Goal: Transaction & Acquisition: Purchase product/service

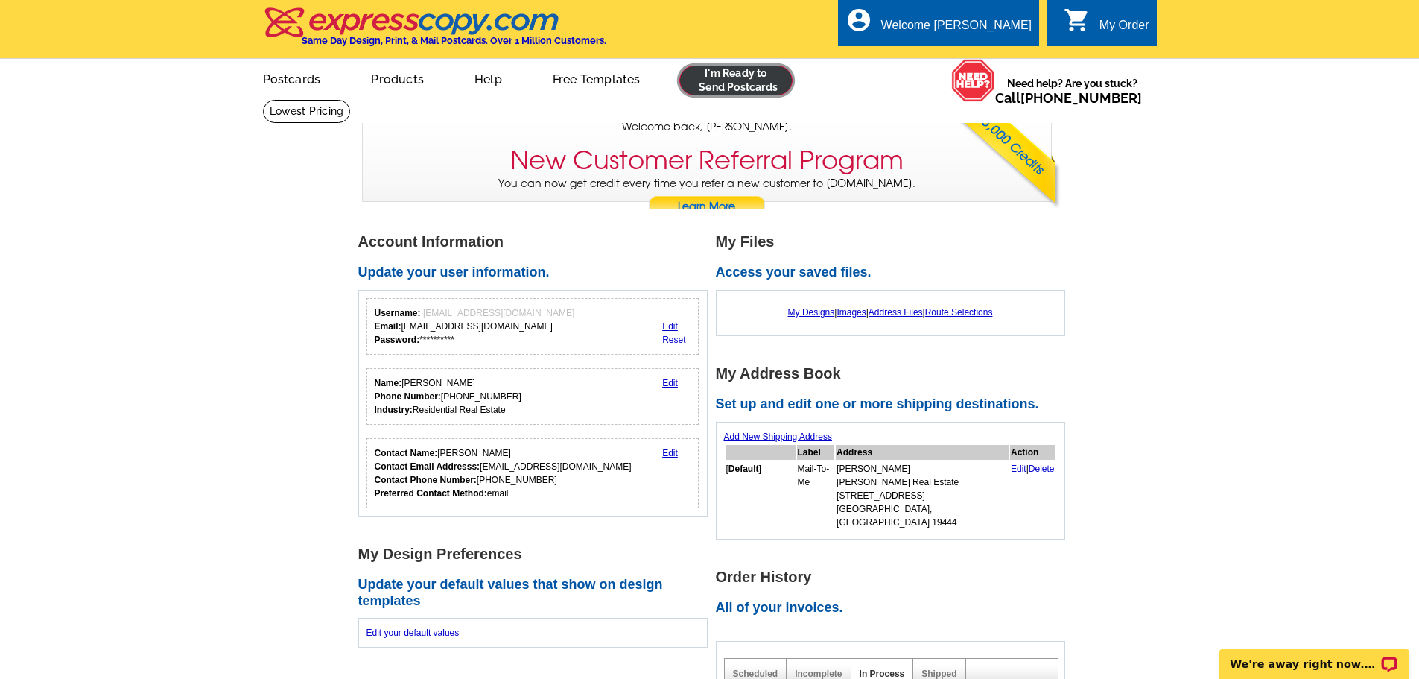
click at [762, 84] on link at bounding box center [736, 81] width 114 height 30
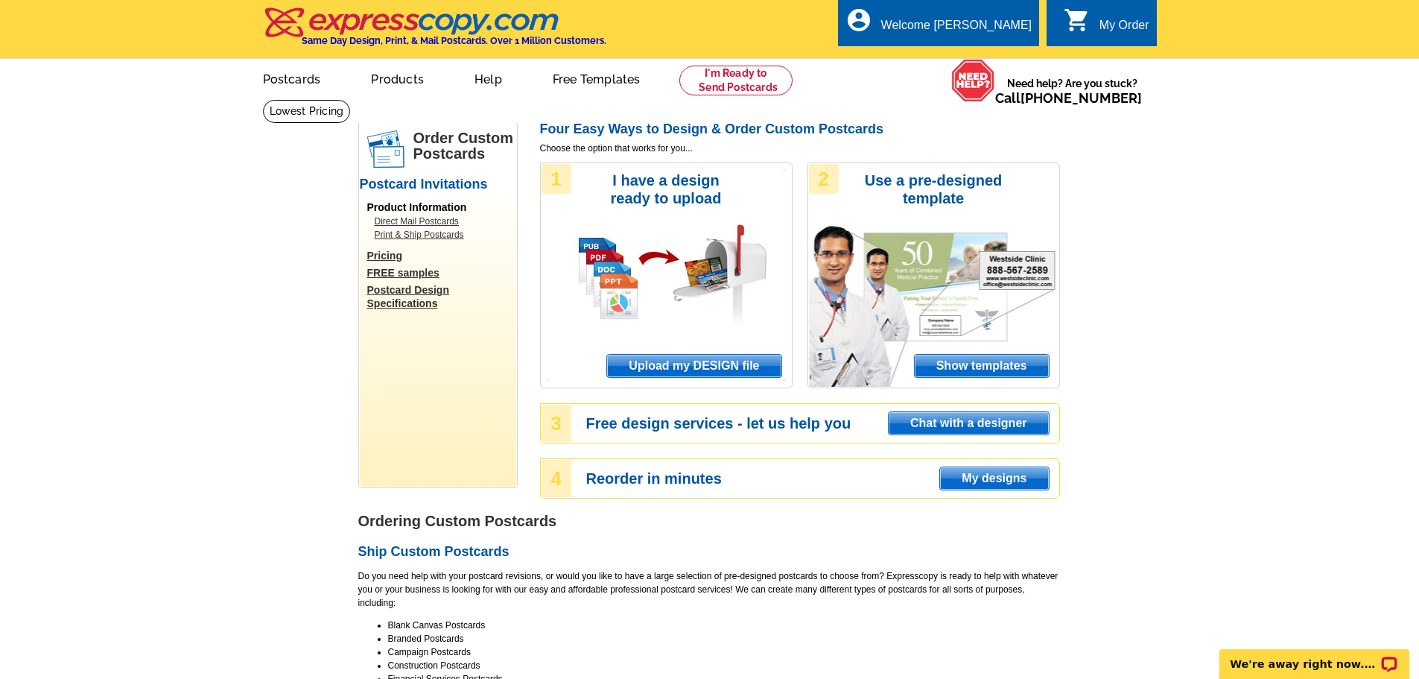
click at [704, 360] on span "Upload my DESIGN file" at bounding box center [694, 366] width 174 height 22
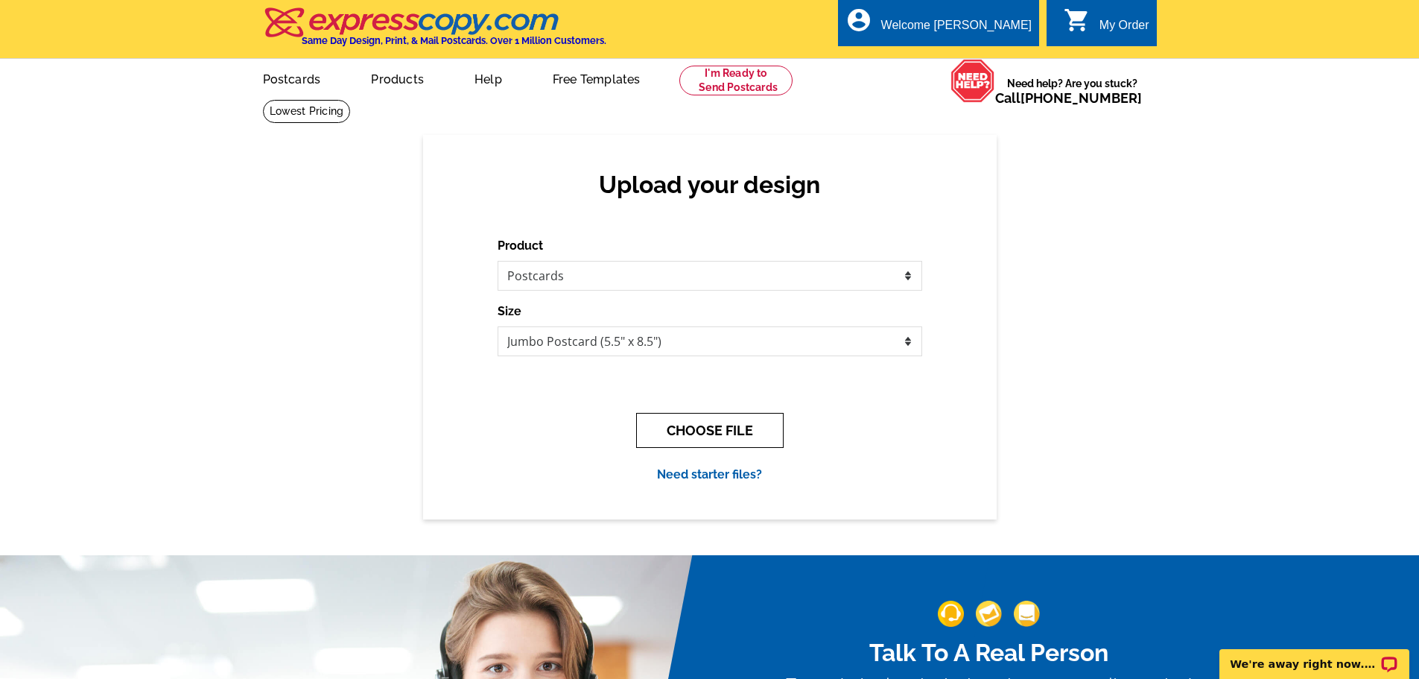
click at [735, 425] on button "CHOOSE FILE" at bounding box center [709, 430] width 147 height 35
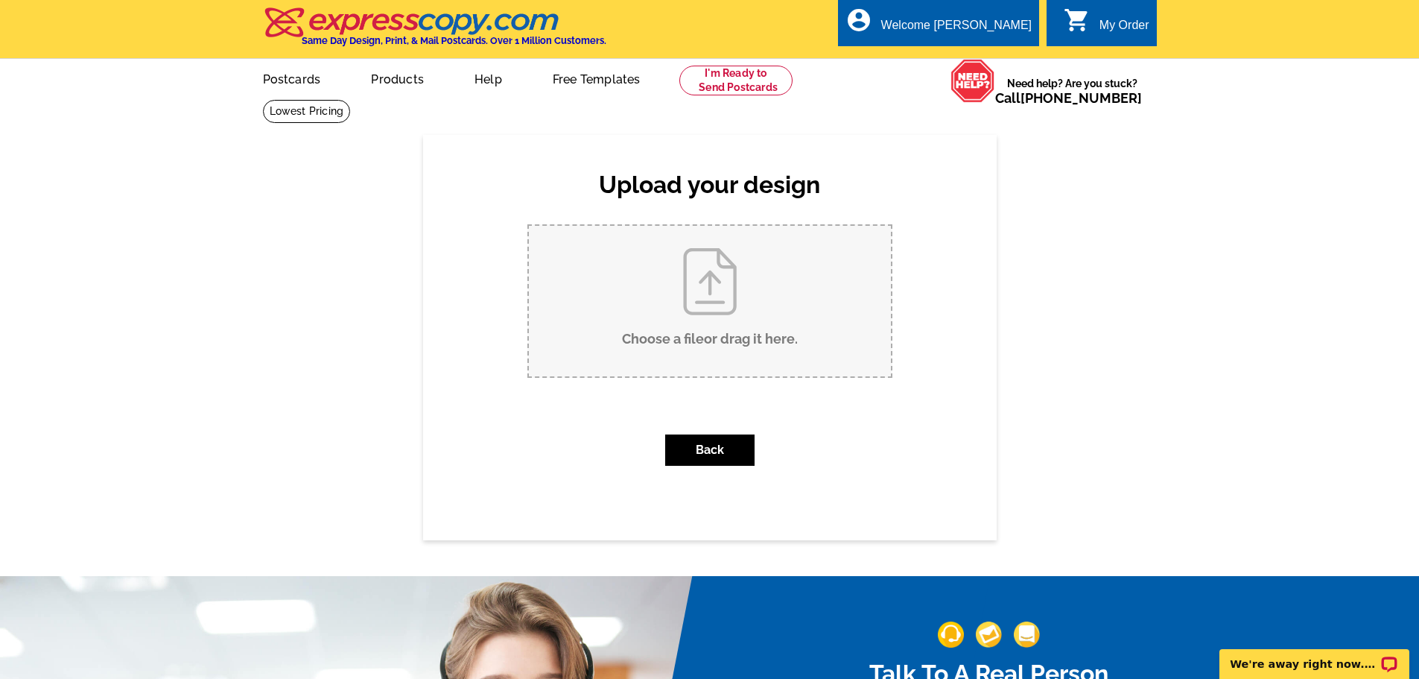
click at [719, 294] on input "Choose a file or drag it here ." at bounding box center [710, 301] width 362 height 150
type input "C:\fakepath\2025 3544 Calumet Street JUST SOLD AL AND URS ANN.pub"
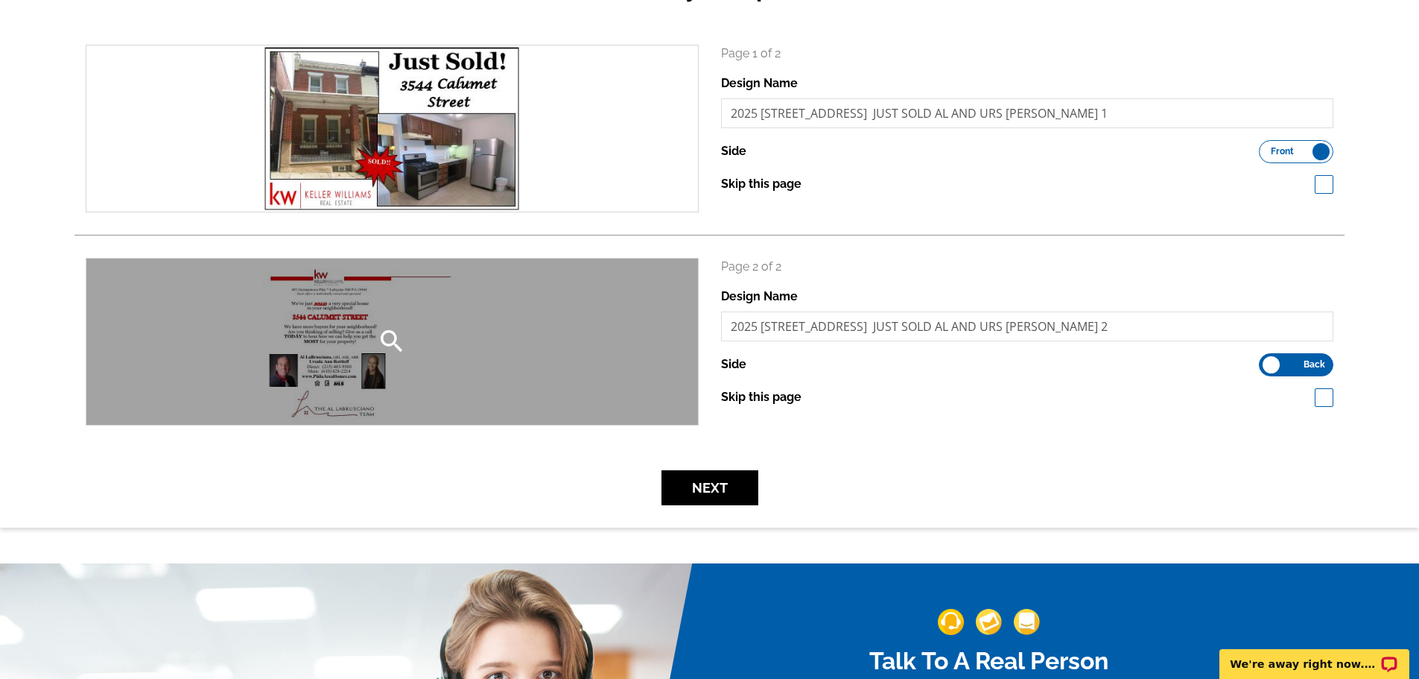
scroll to position [223, 0]
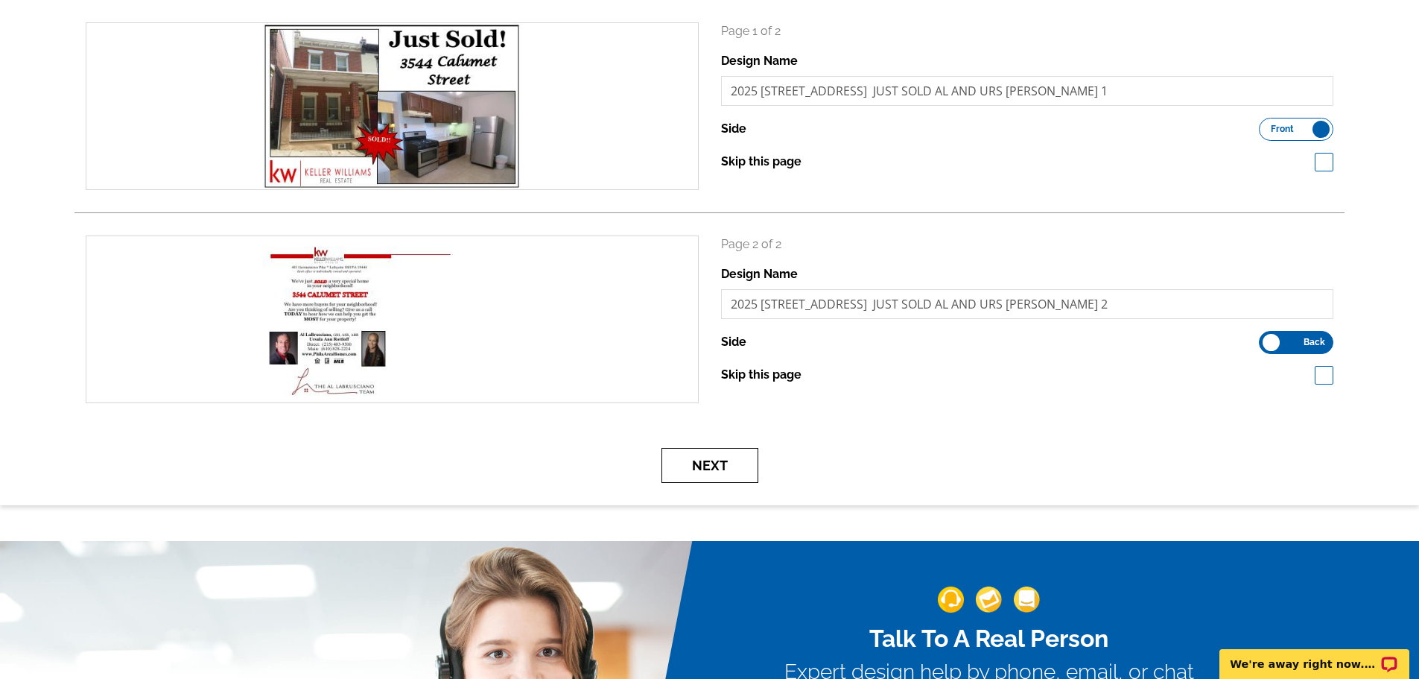
click at [732, 471] on button "Next" at bounding box center [709, 465] width 97 height 35
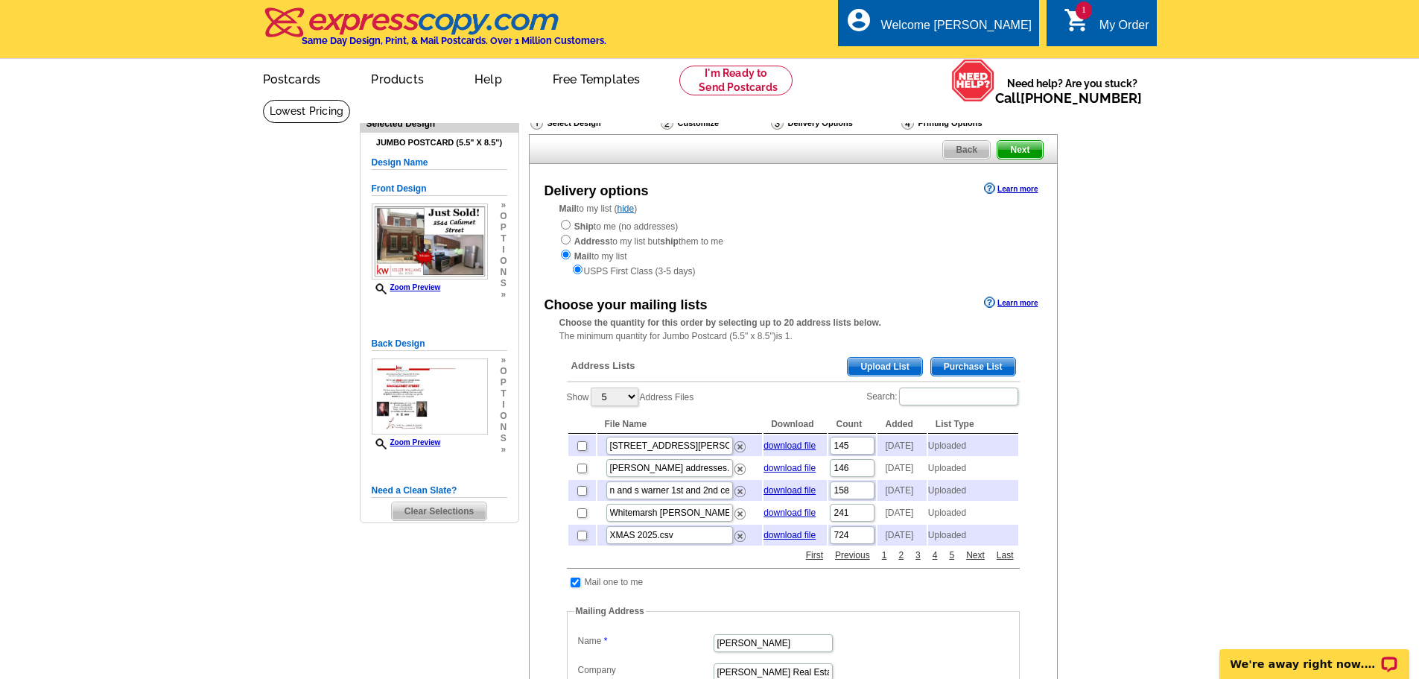
click at [885, 366] on span "Upload List" at bounding box center [885, 367] width 74 height 18
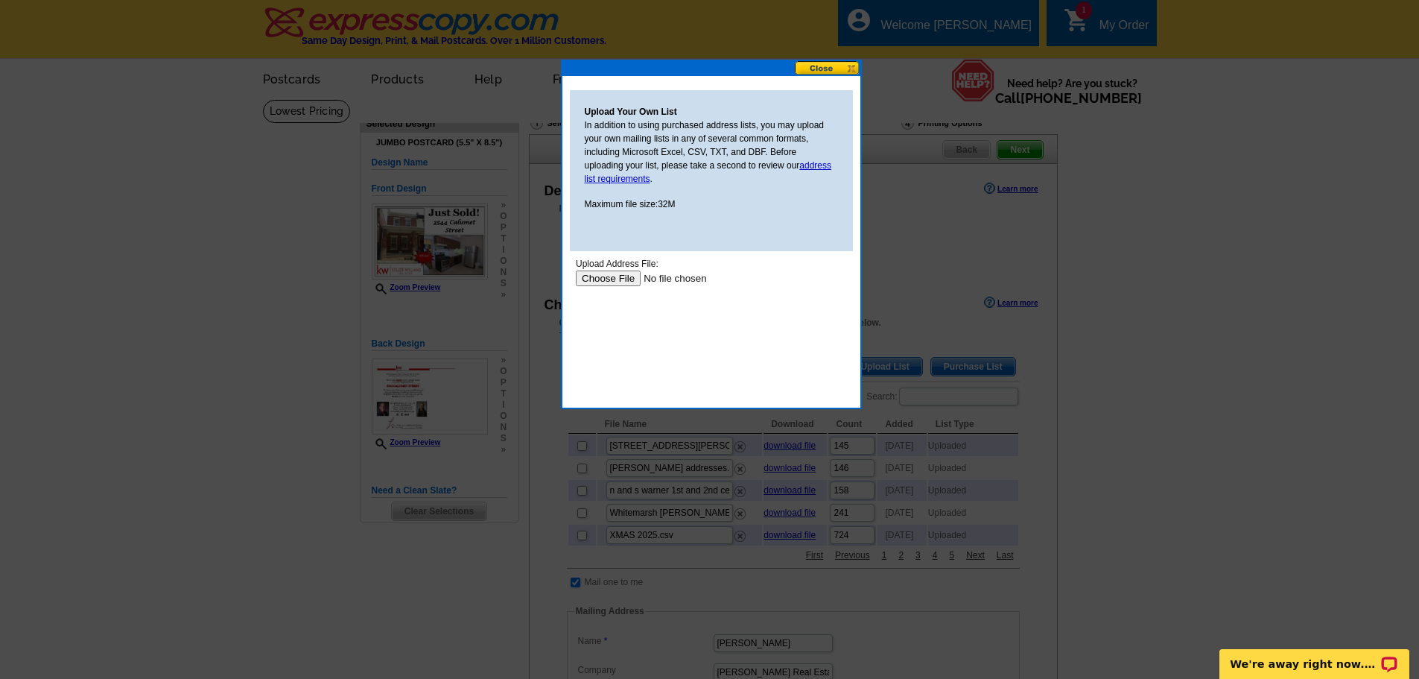
click at [593, 279] on input "file" at bounding box center [669, 278] width 188 height 16
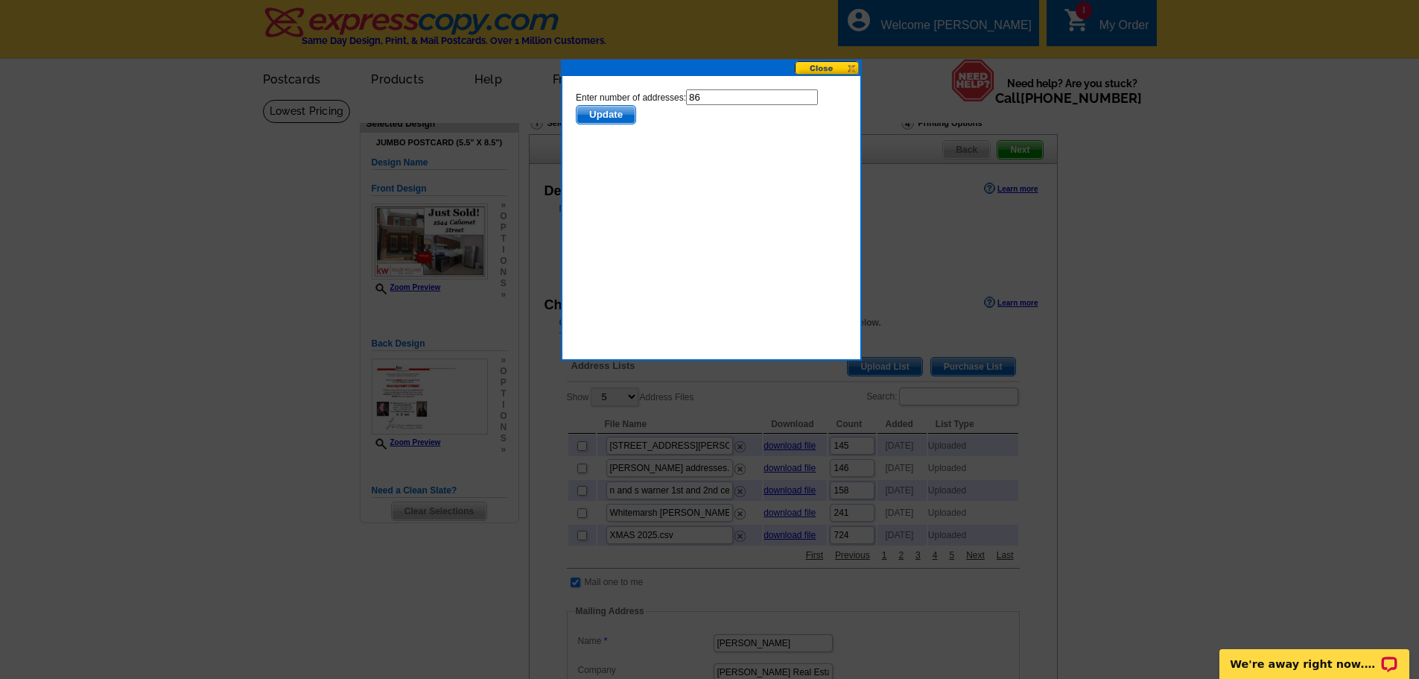
click at [632, 119] on span "Update" at bounding box center [605, 115] width 59 height 18
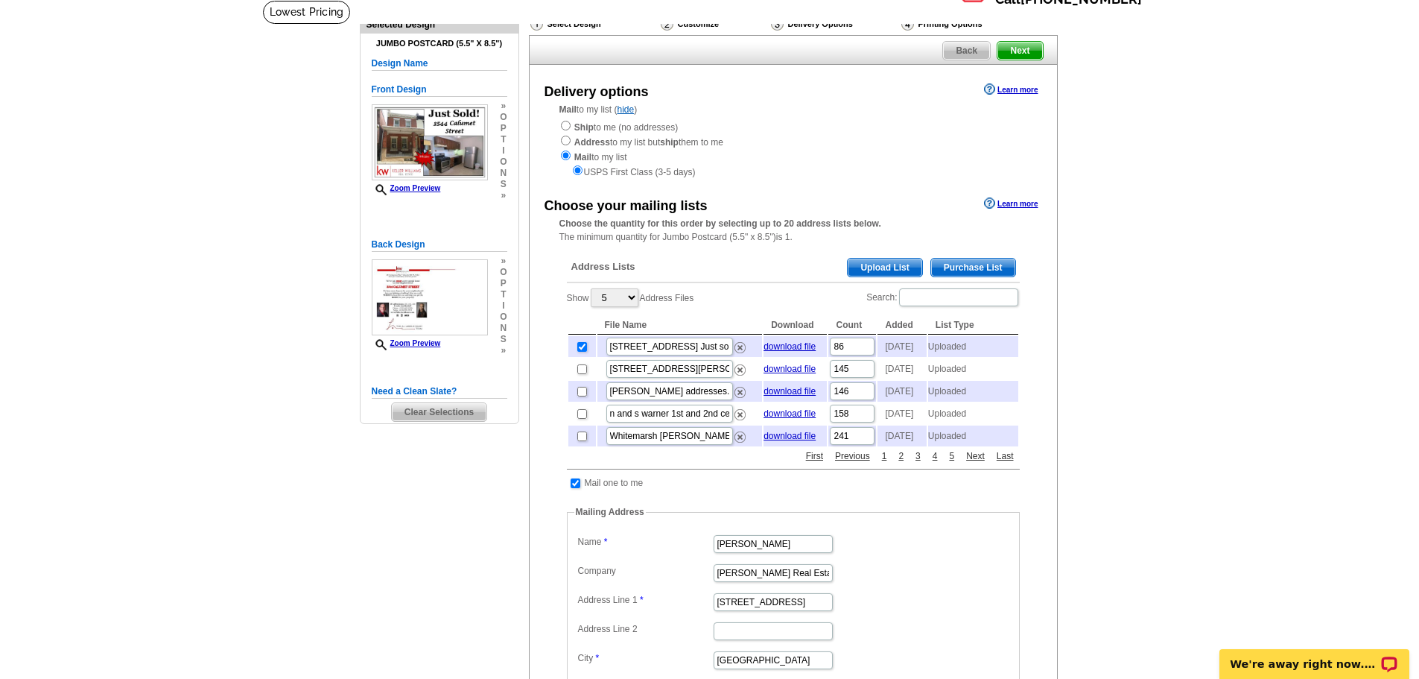
scroll to position [149, 0]
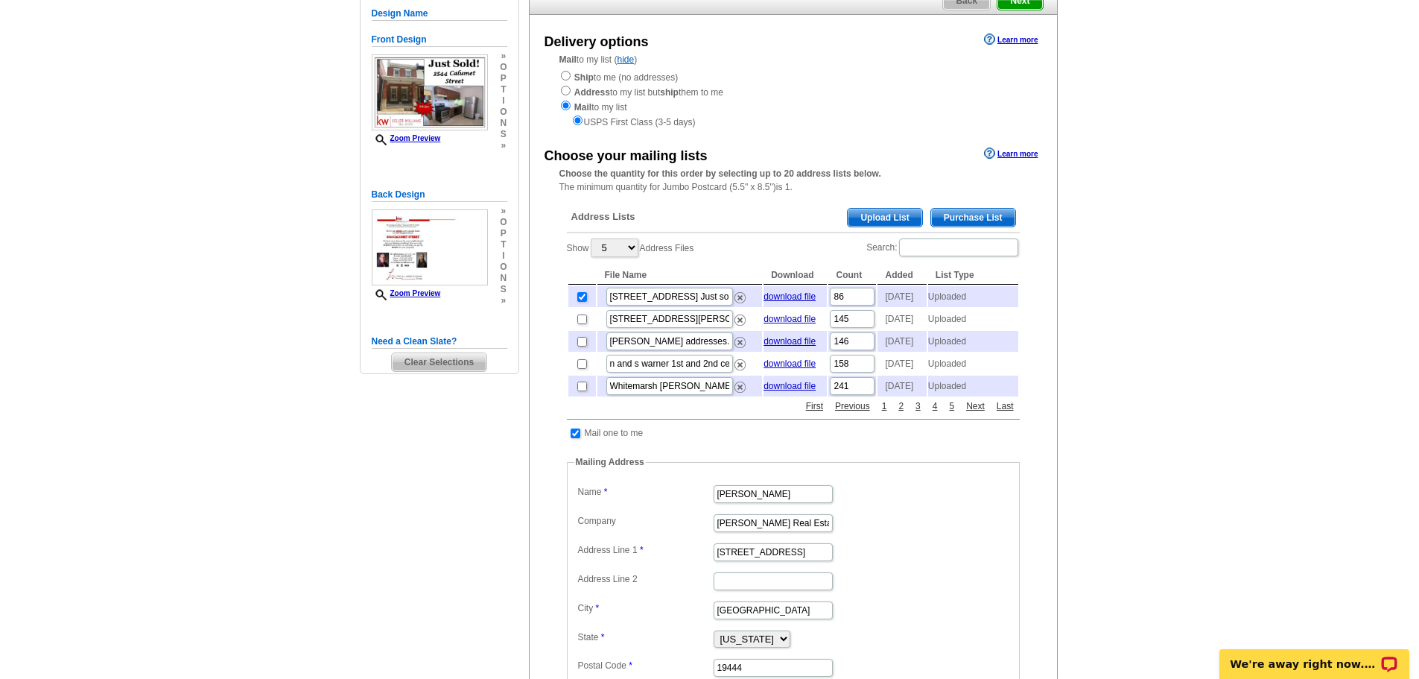
click at [574, 440] on td at bounding box center [575, 432] width 14 height 15
click at [575, 438] on input "checkbox" at bounding box center [576, 433] width 10 height 10
checkbox input "false"
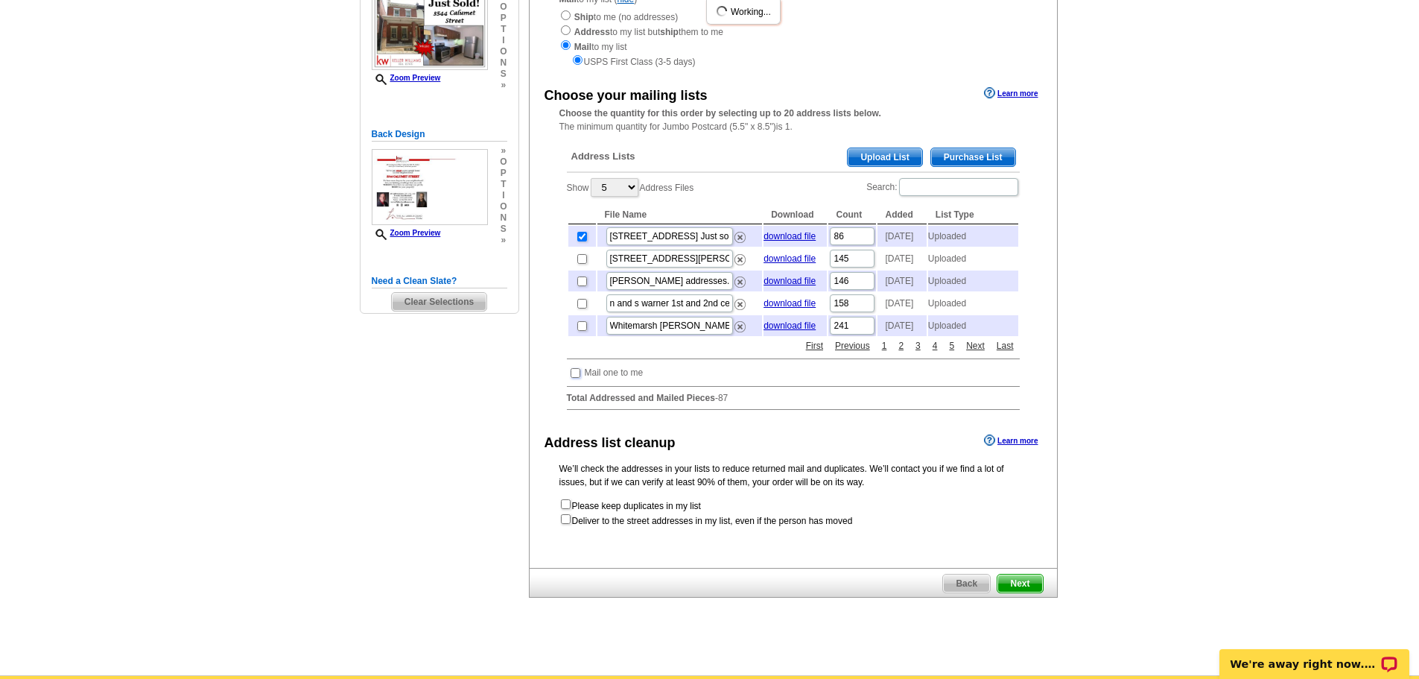
scroll to position [372, 0]
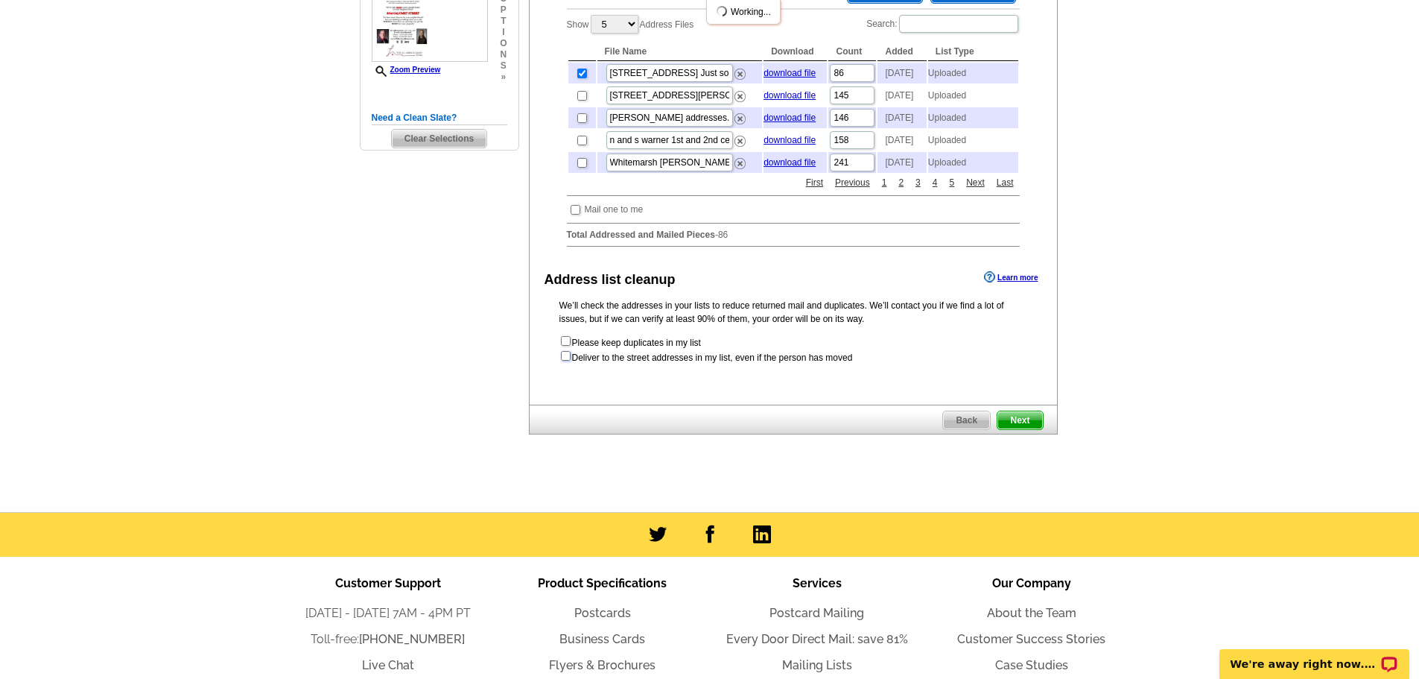
click at [565, 360] on input "checkbox" at bounding box center [566, 356] width 10 height 10
checkbox input "true"
radio input "true"
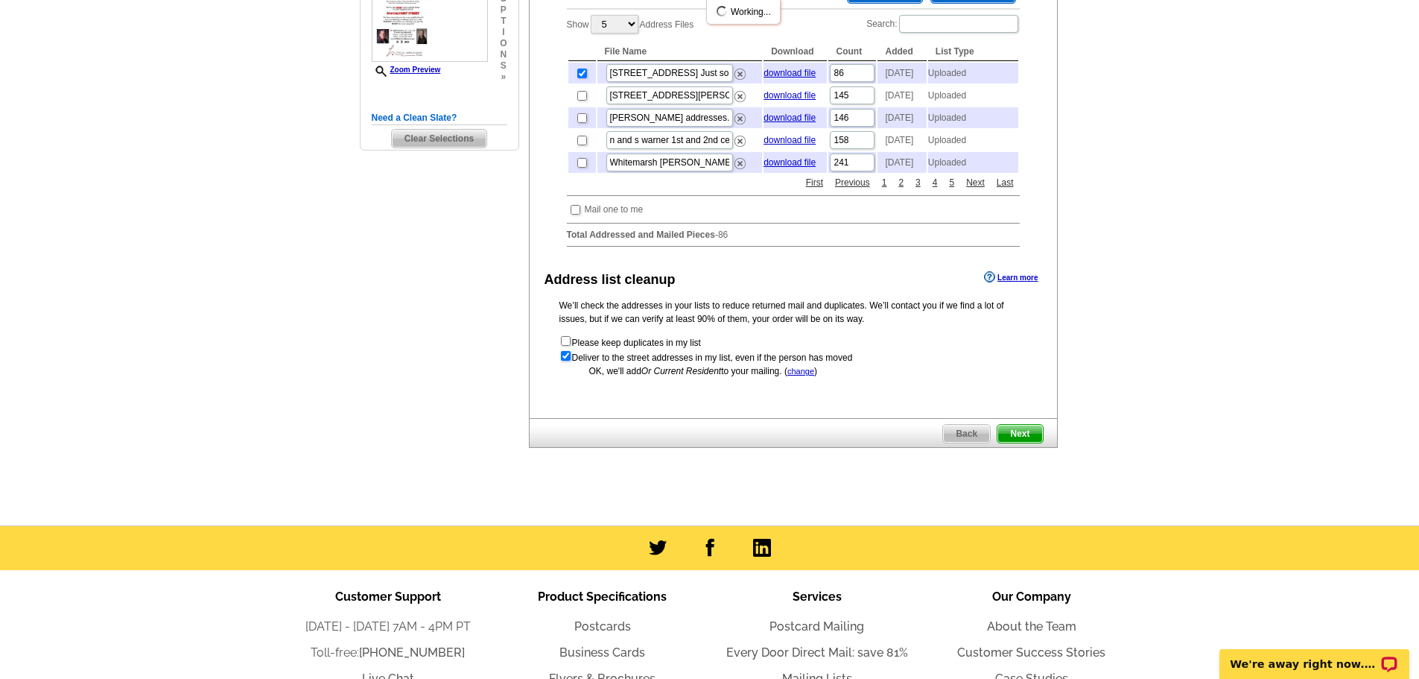
scroll to position [0, 0]
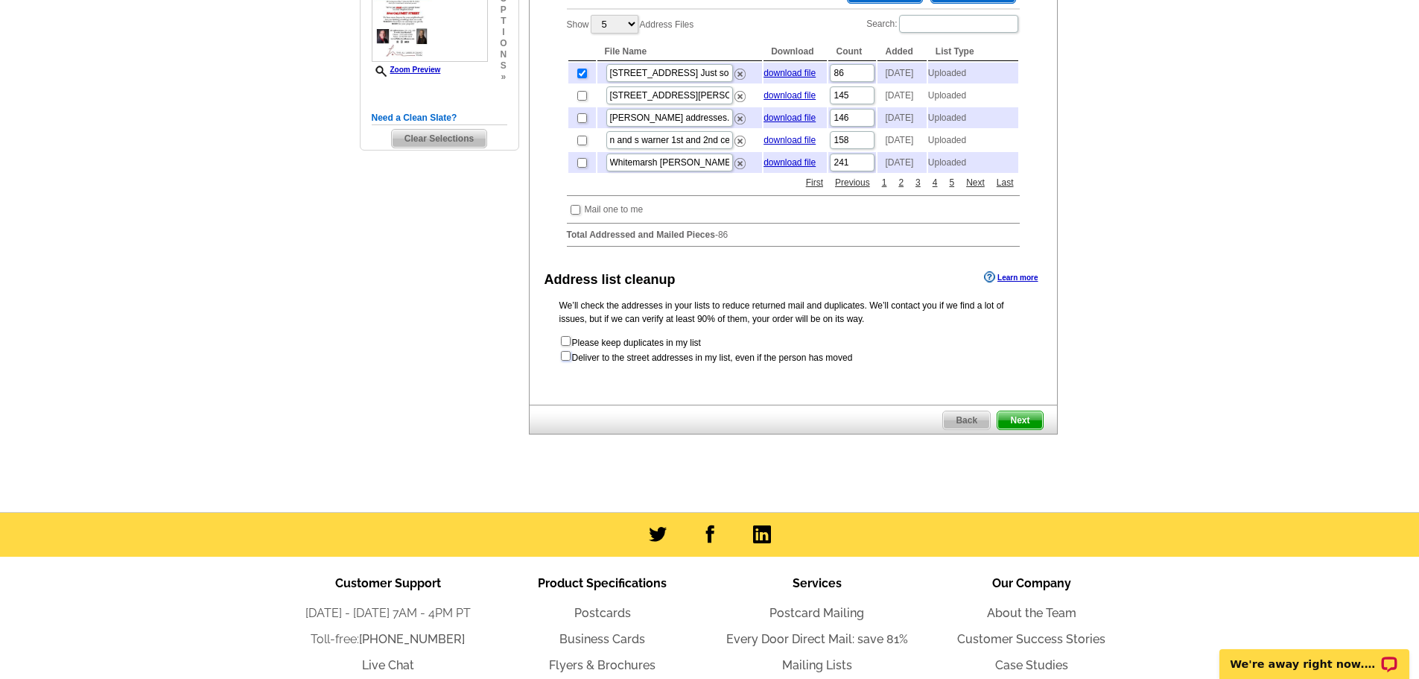
click at [561, 360] on input "checkbox" at bounding box center [566, 356] width 10 height 10
checkbox input "true"
radio input "true"
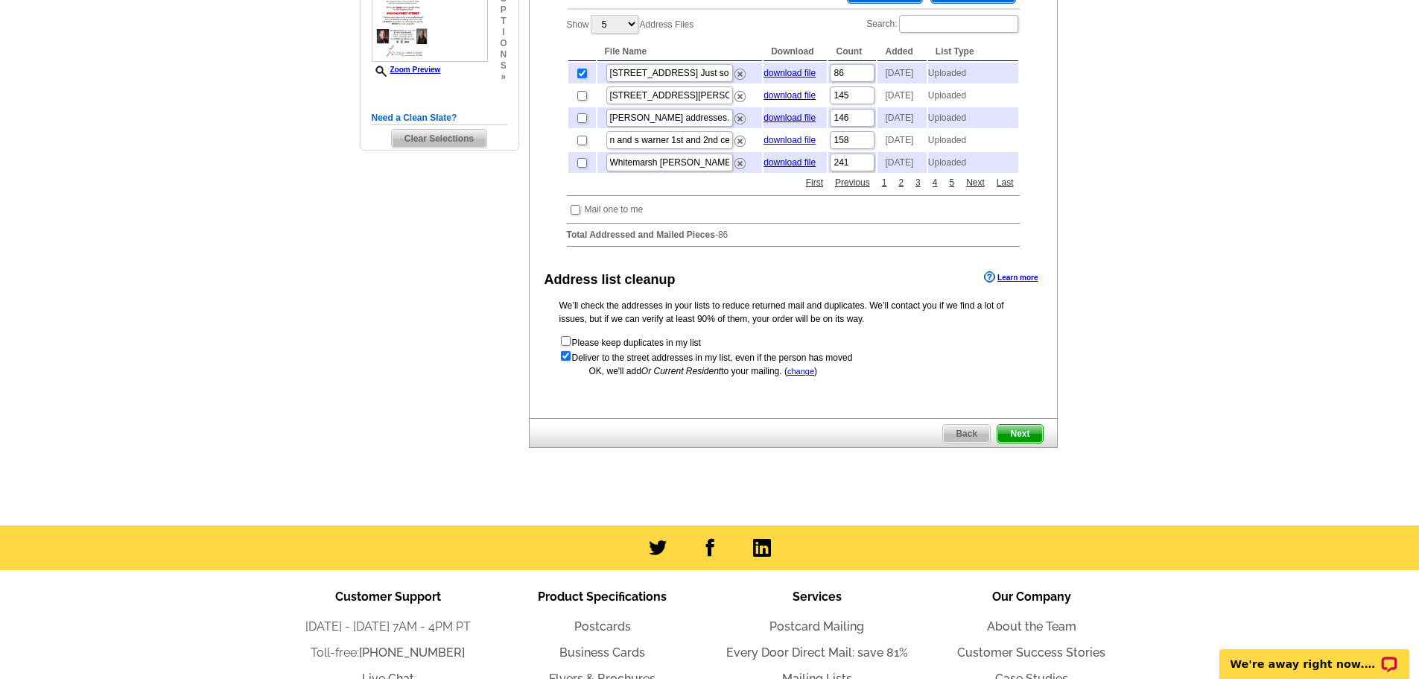
click at [1022, 442] on span "Next" at bounding box center [1019, 434] width 45 height 18
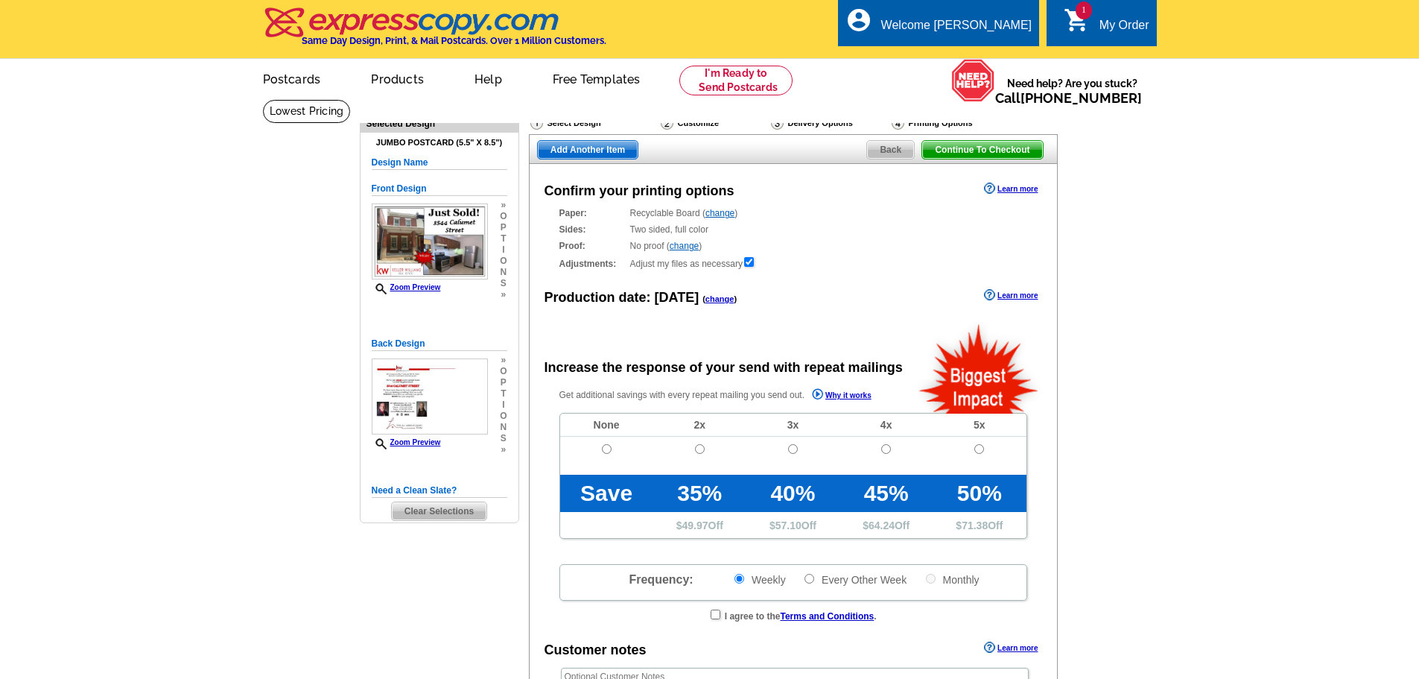
radio input "false"
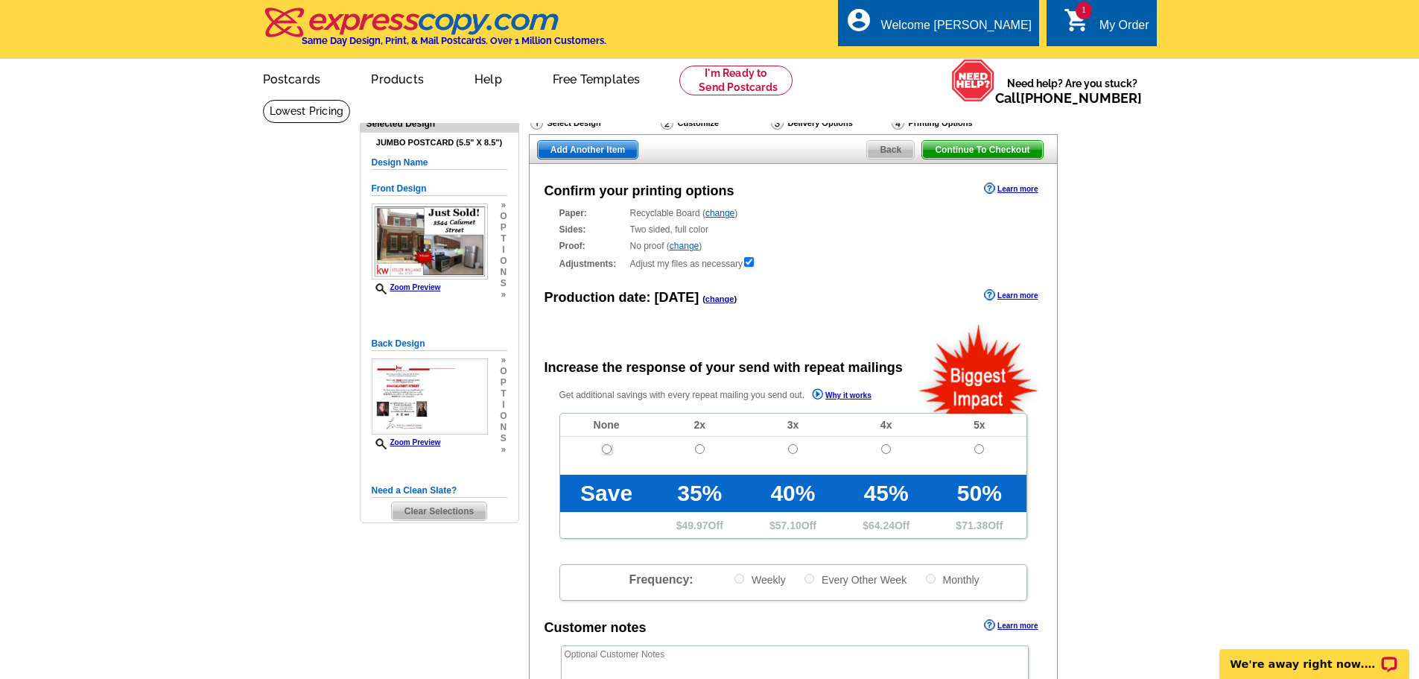
click at [609, 454] on input "radio" at bounding box center [607, 449] width 10 height 10
radio input "true"
click at [994, 148] on span "Continue To Checkout" at bounding box center [982, 150] width 120 height 18
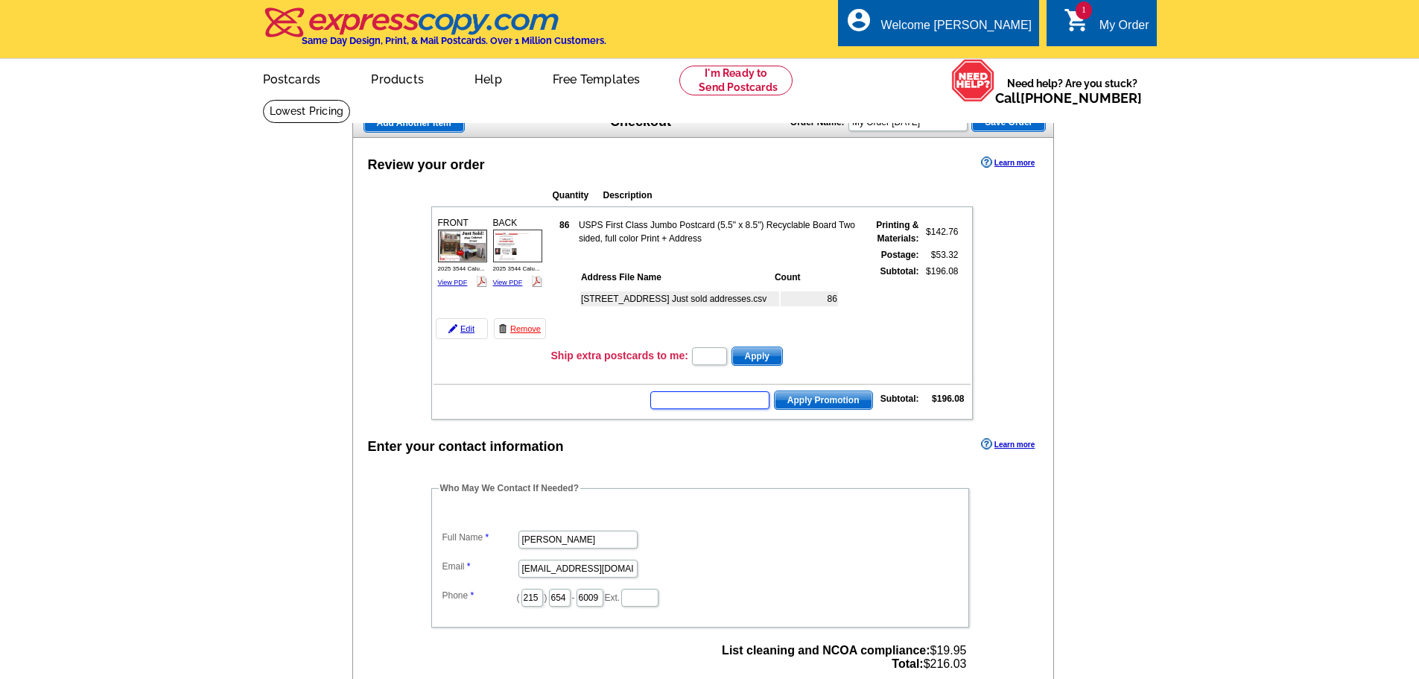
click at [687, 403] on input "text" at bounding box center [709, 400] width 119 height 18
type input "HURRY40"
click at [848, 396] on span "Apply Promotion" at bounding box center [824, 400] width 98 height 18
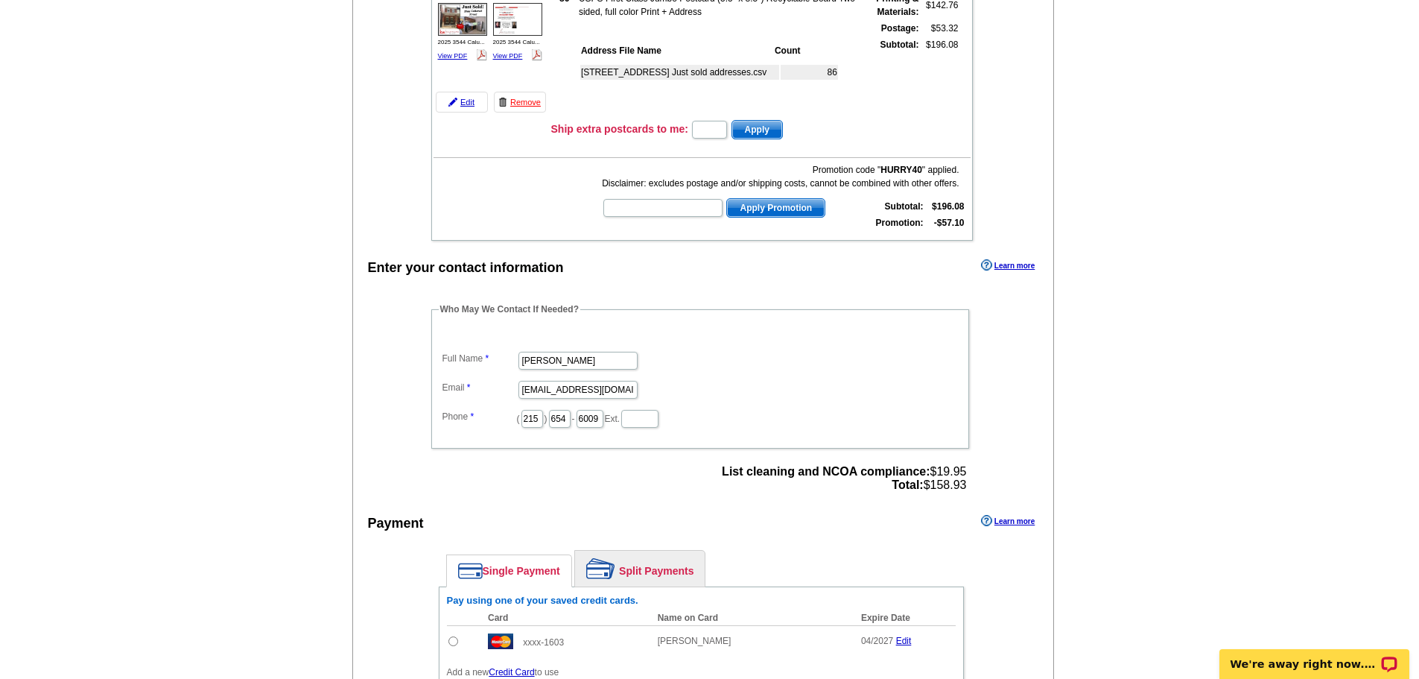
scroll to position [372, 0]
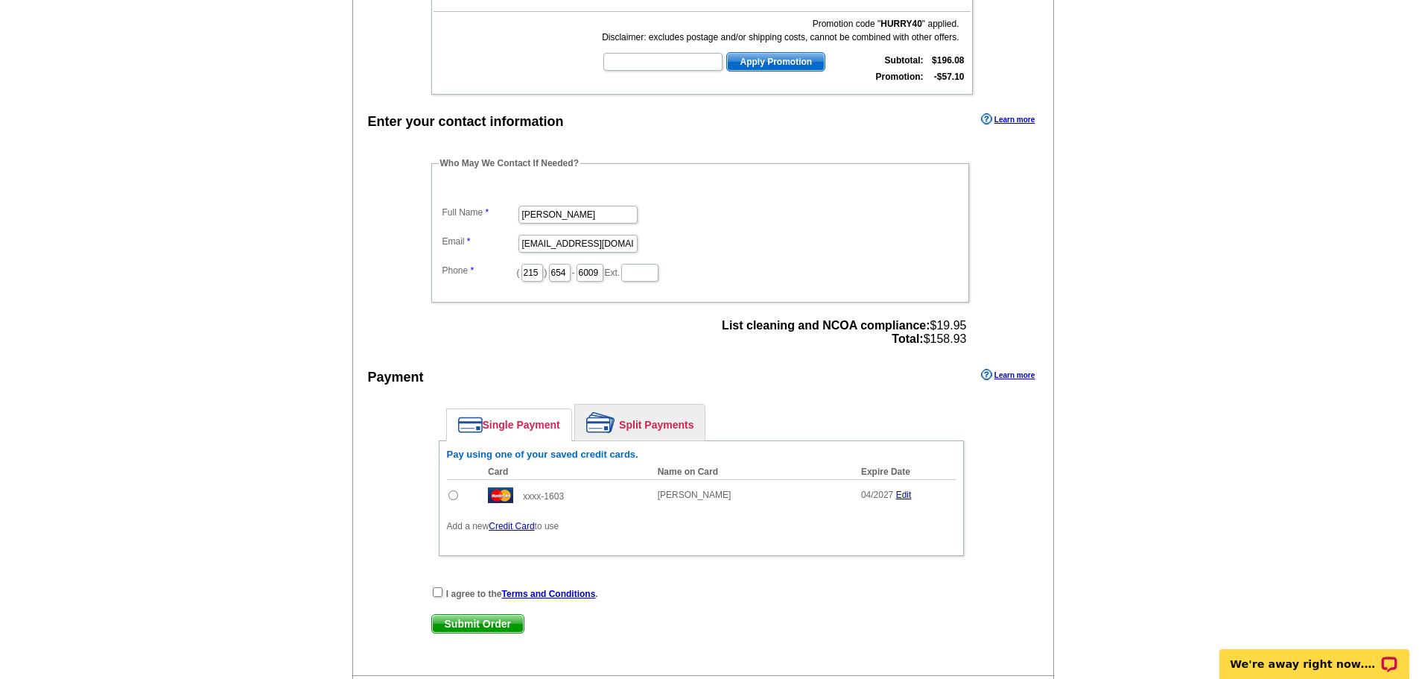
click at [451, 500] on input "radio" at bounding box center [453, 495] width 10 height 10
radio input "true"
click at [442, 592] on div "I agree to the Terms and Conditions ." at bounding box center [701, 592] width 540 height 15
click at [435, 593] on input "checkbox" at bounding box center [438, 592] width 10 height 10
checkbox input "true"
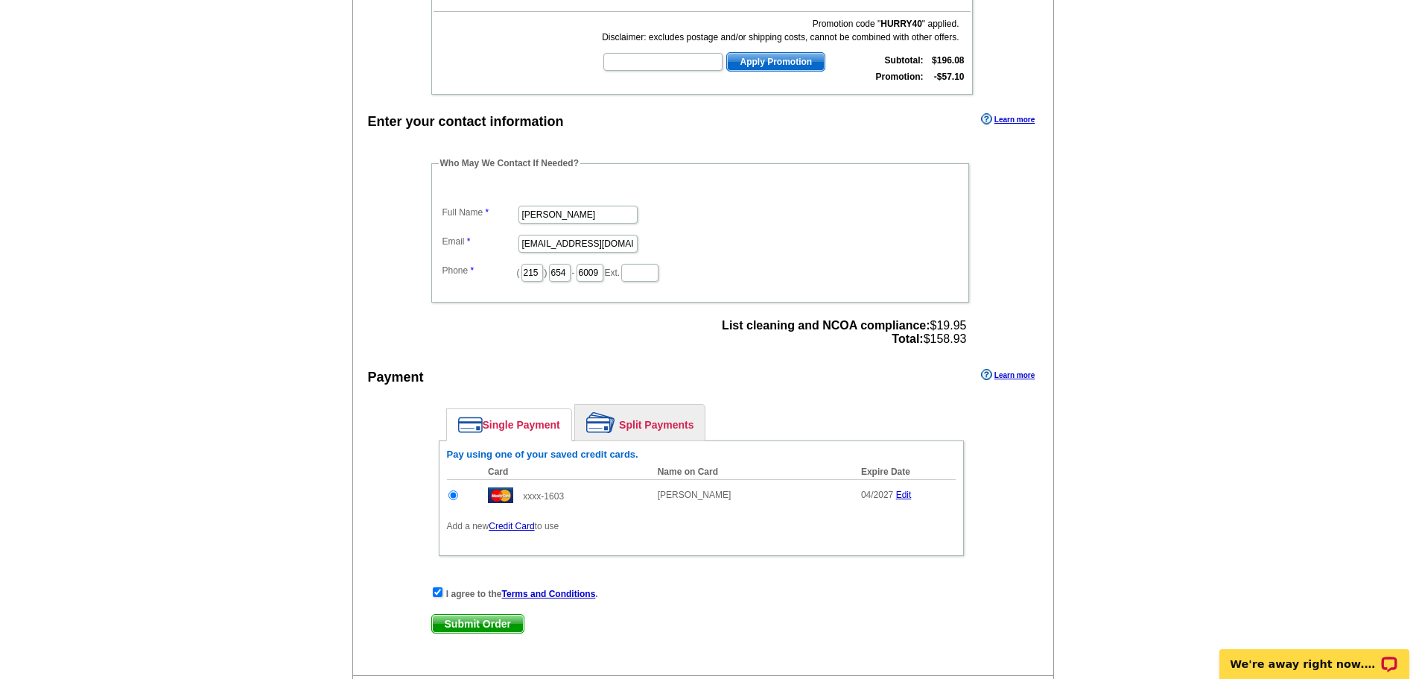
click at [491, 624] on span "Submit Order" at bounding box center [478, 623] width 92 height 18
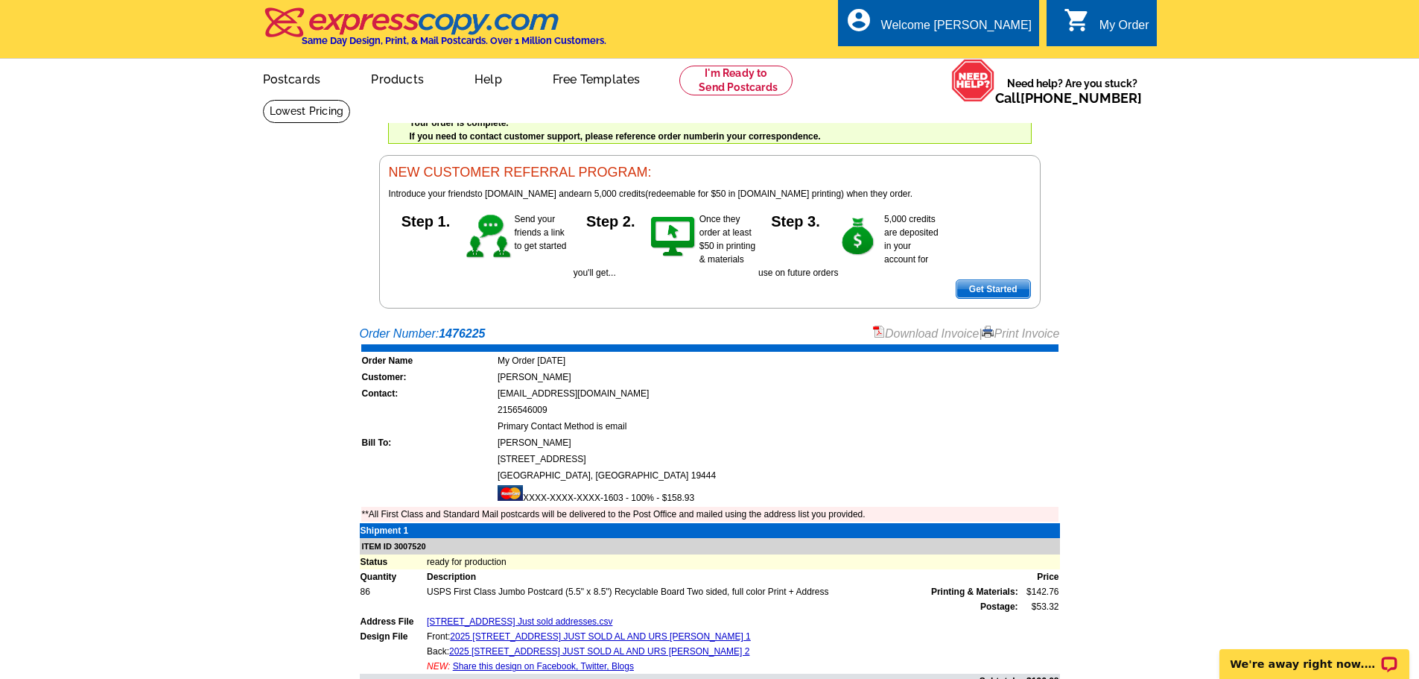
click at [904, 334] on link "Download Invoice" at bounding box center [926, 333] width 106 height 13
